Goal: Task Accomplishment & Management: Manage account settings

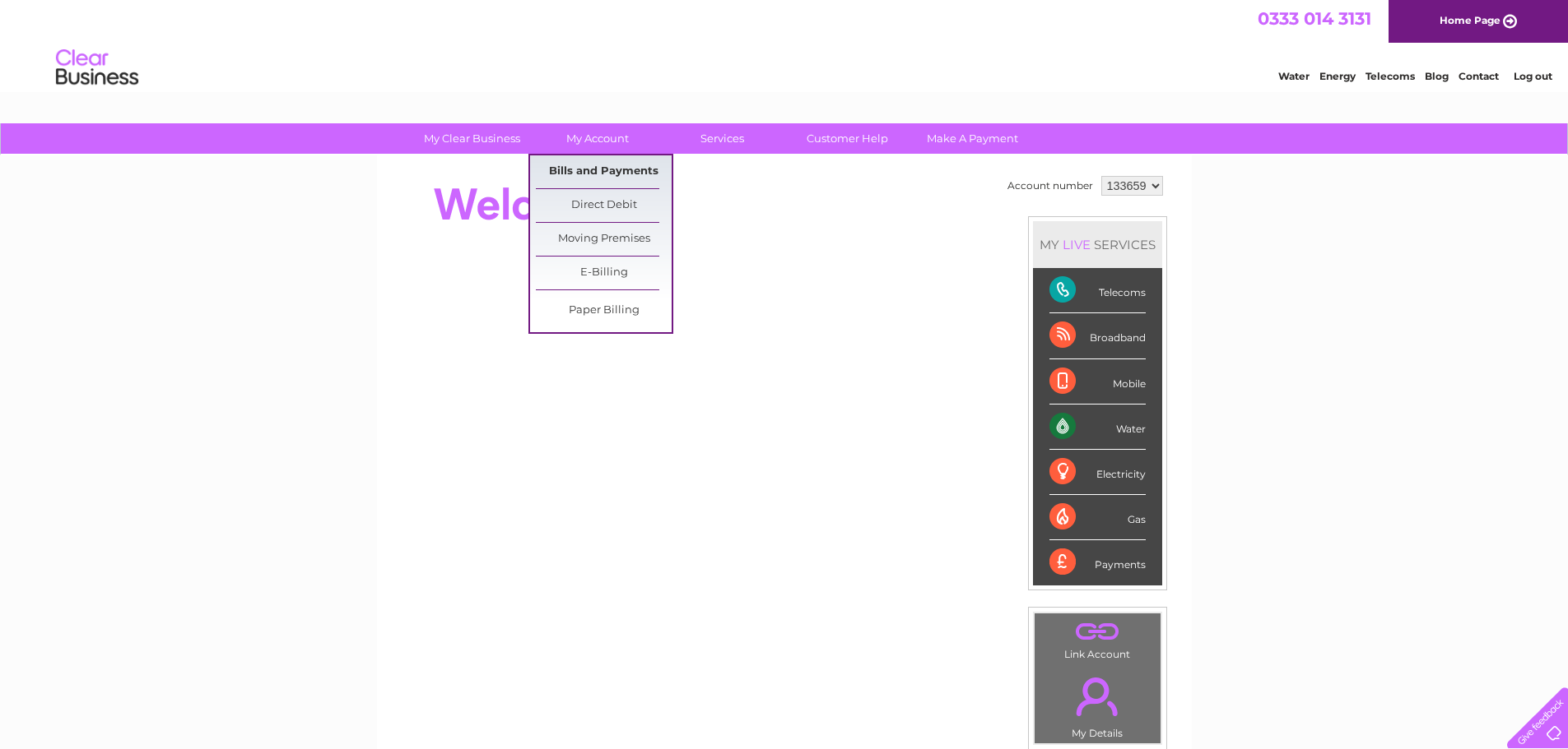
click at [604, 160] on link "Bills and Payments" at bounding box center [604, 172] width 136 height 33
click at [593, 171] on link "Bills and Payments" at bounding box center [604, 172] width 136 height 33
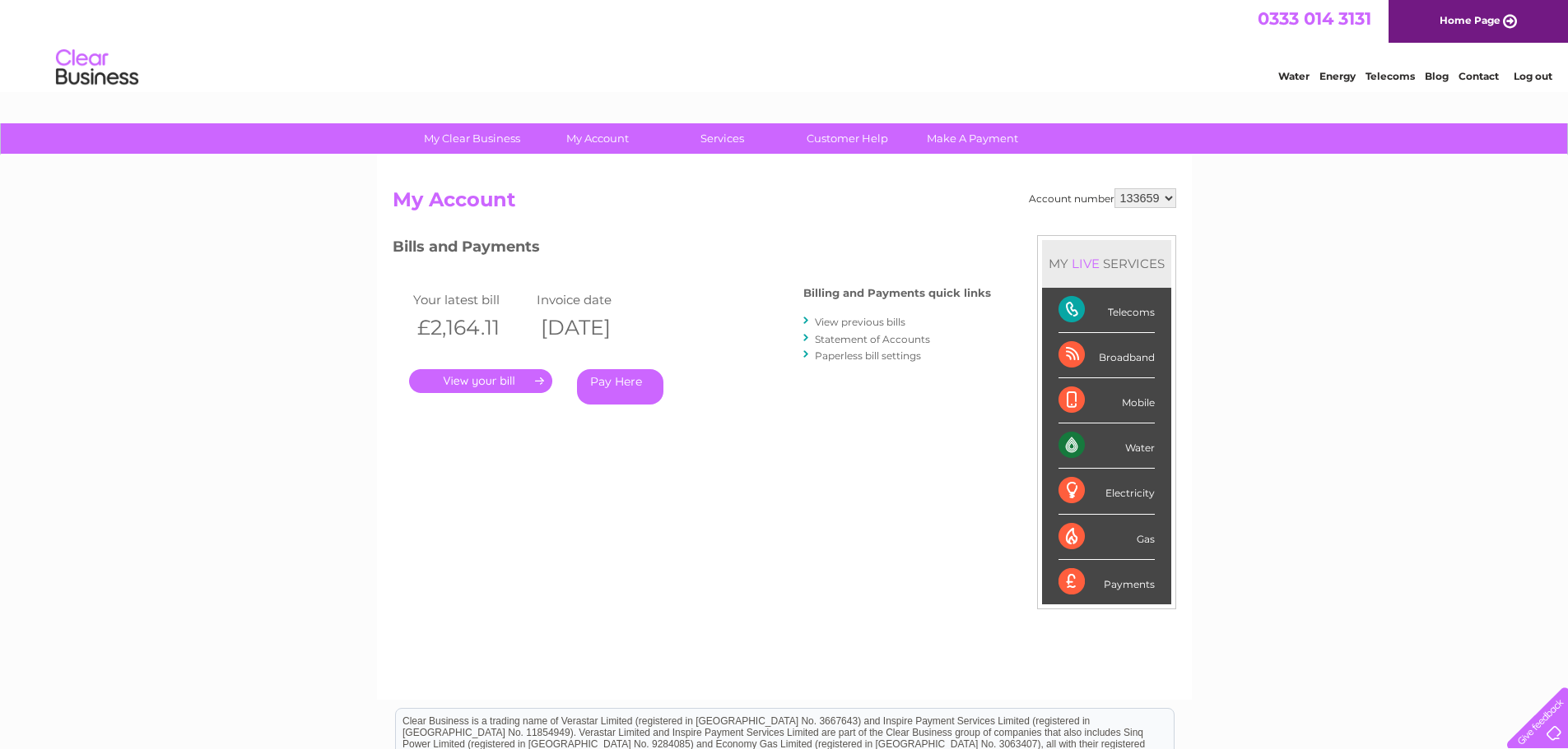
click at [490, 382] on link "." at bounding box center [480, 381] width 143 height 24
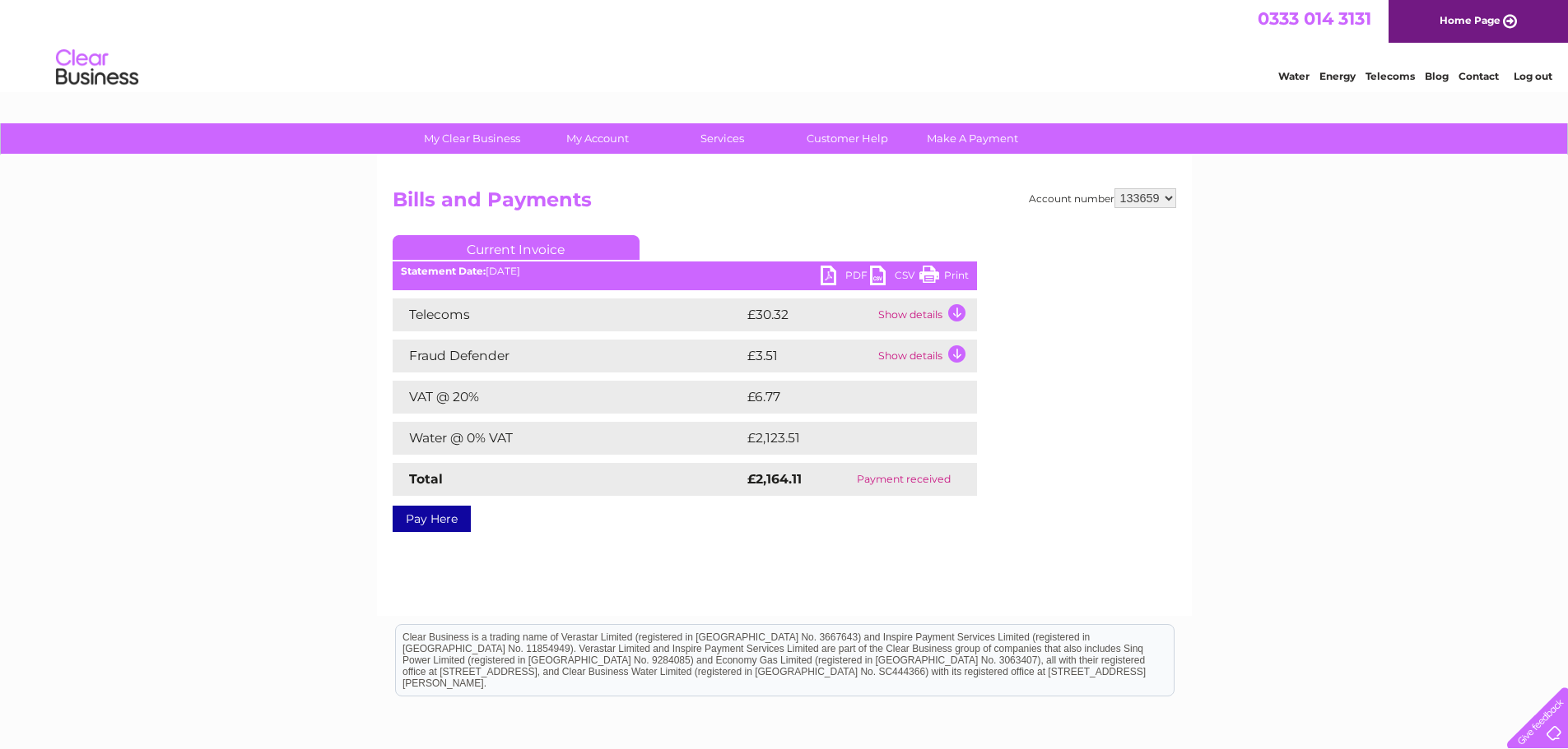
click at [823, 267] on link "PDF" at bounding box center [845, 277] width 49 height 24
